Goal: Information Seeking & Learning: Understand process/instructions

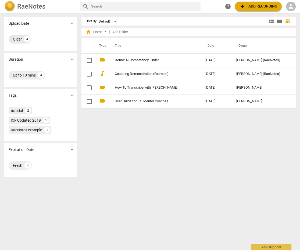
click at [16, 40] on div "Older" at bounding box center [17, 39] width 9 height 5
click at [72, 23] on span "expand_more" at bounding box center [72, 23] width 6 height 6
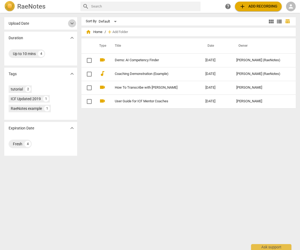
click at [72, 23] on span "expand_more" at bounding box center [72, 23] width 6 height 6
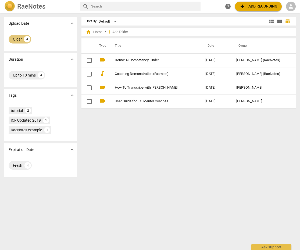
click at [27, 40] on div "4" at bounding box center [27, 39] width 6 height 6
click at [18, 111] on div "tutorial" at bounding box center [17, 110] width 12 height 5
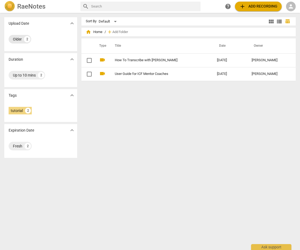
click at [19, 39] on div "Older" at bounding box center [17, 39] width 9 height 5
click at [28, 39] on div "2" at bounding box center [27, 39] width 6 height 6
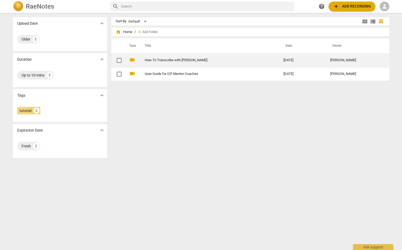
click at [156, 60] on link "How To Transcribe with [PERSON_NAME]" at bounding box center [204, 60] width 119 height 4
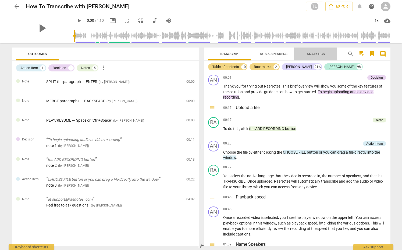
click at [300, 54] on span "Analytics" at bounding box center [315, 54] width 18 height 4
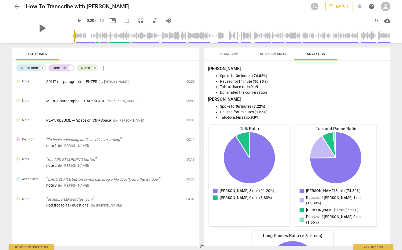
click at [277, 53] on span "Tags & Speakers" at bounding box center [273, 54] width 30 height 4
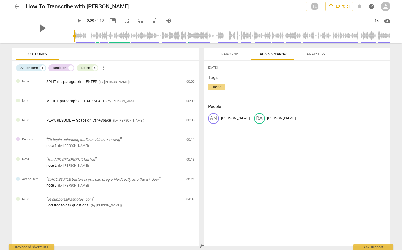
click at [220, 54] on span "Transcript" at bounding box center [229, 54] width 21 height 4
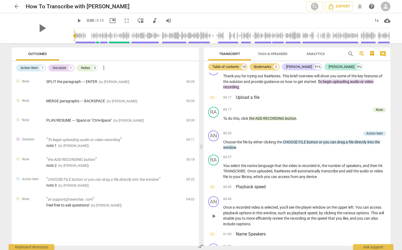
scroll to position [21, 0]
